Goal: Information Seeking & Learning: Learn about a topic

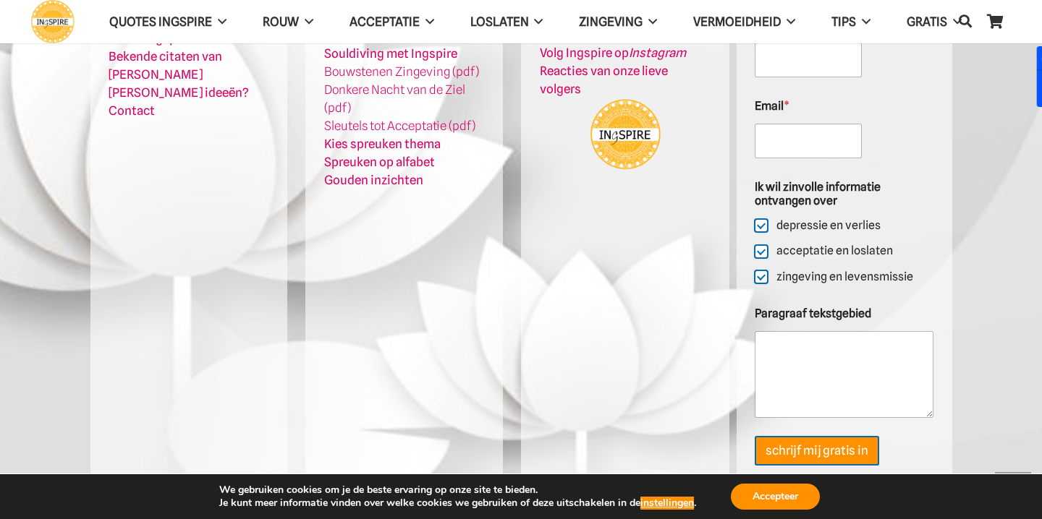
scroll to position [5927, 0]
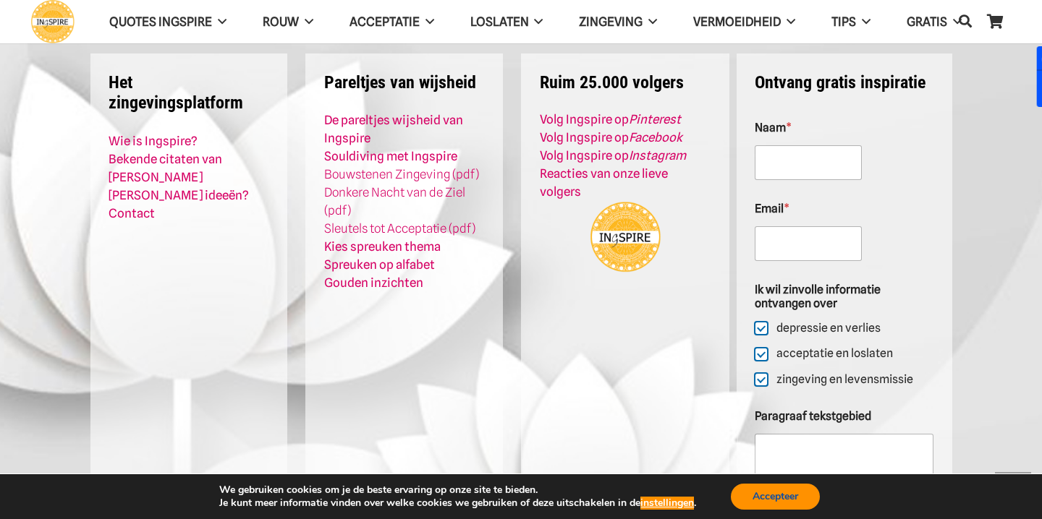
click at [757, 489] on button "Accepteer" at bounding box center [775, 497] width 89 height 26
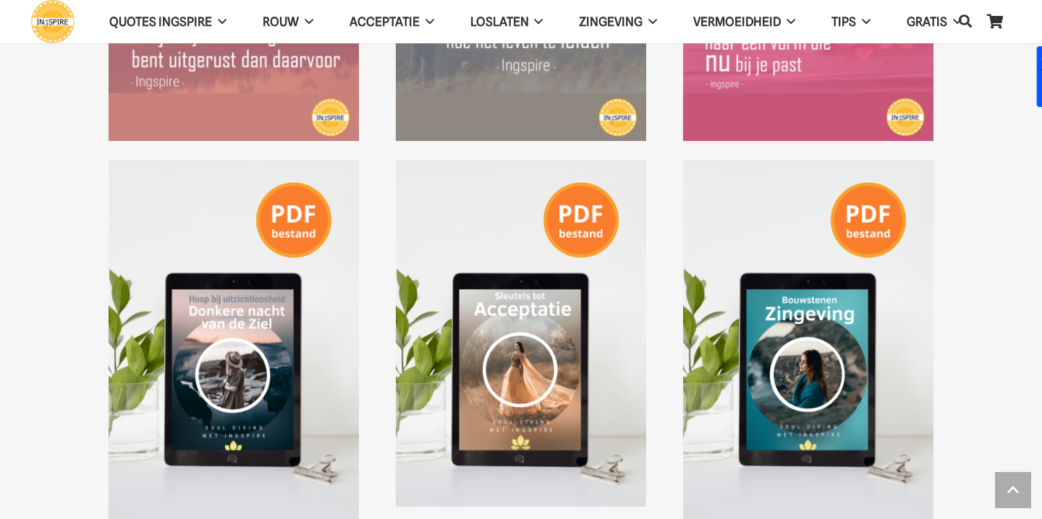
scroll to position [2312, 0]
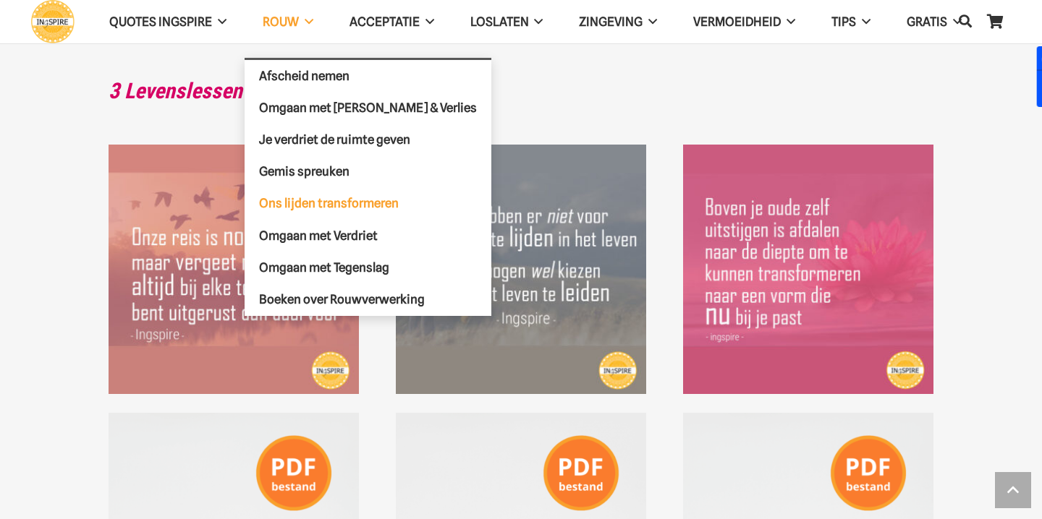
click at [341, 197] on span "Ons lijden transformeren" at bounding box center [329, 203] width 140 height 14
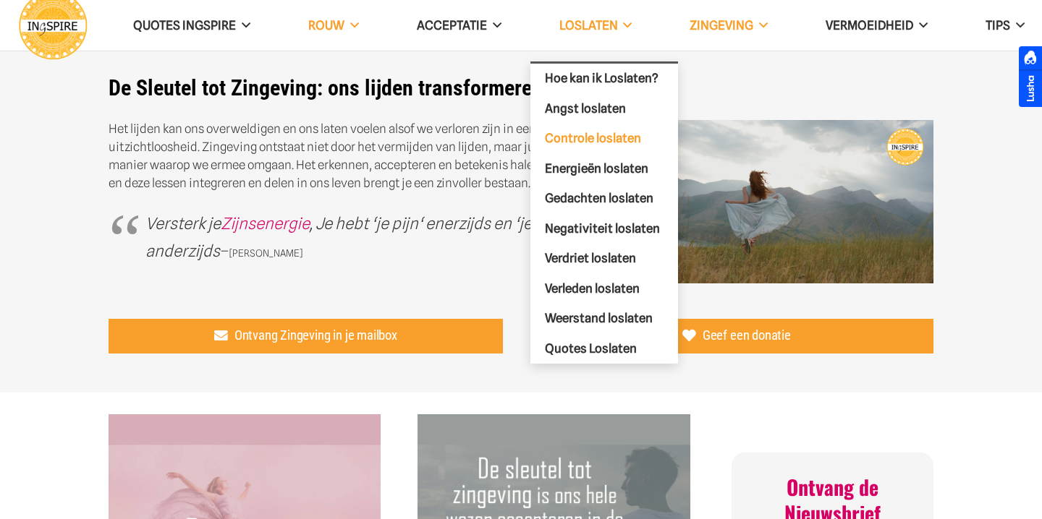
click at [585, 124] on link "Controle loslaten" at bounding box center [604, 139] width 148 height 30
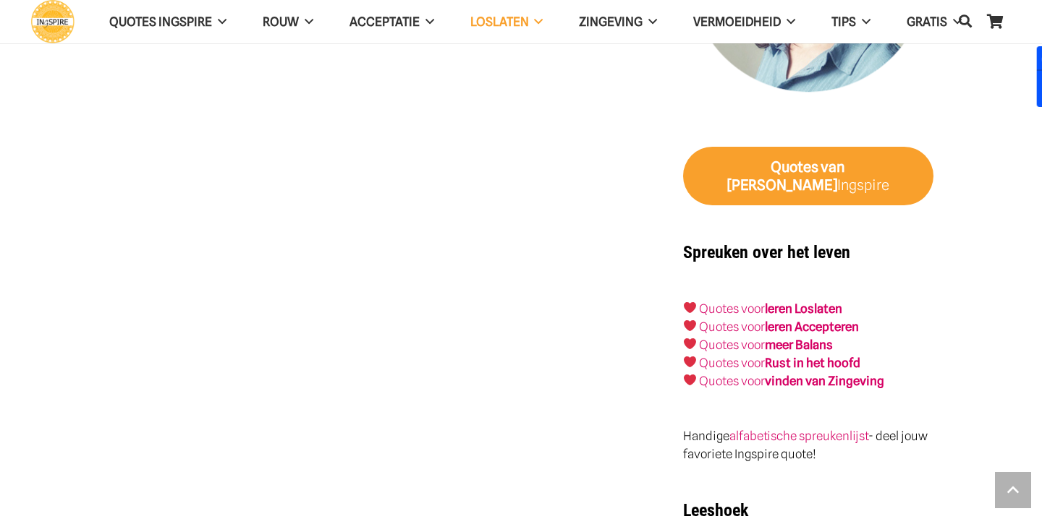
scroll to position [2077, 0]
